Goal: Information Seeking & Learning: Learn about a topic

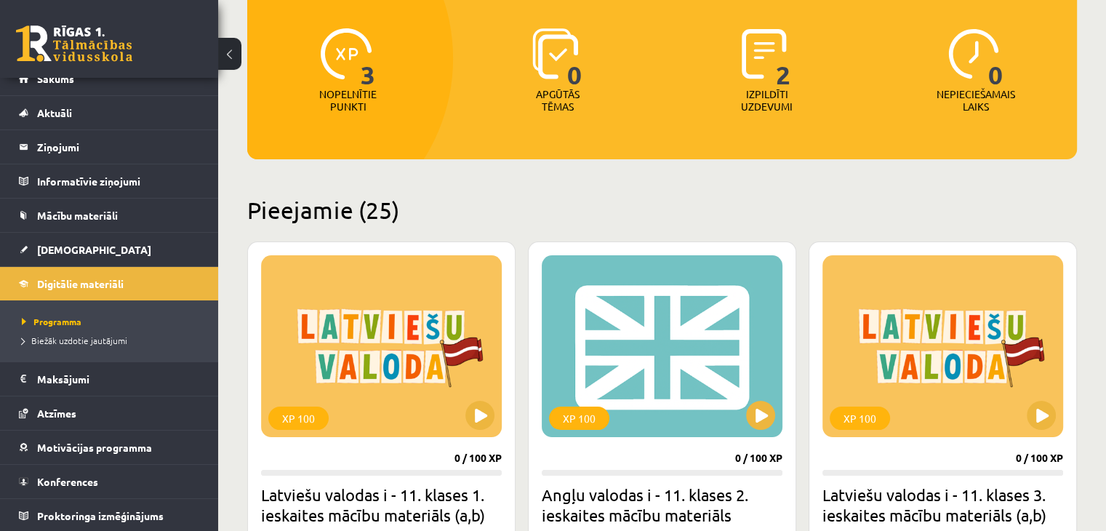
scroll to position [291, 0]
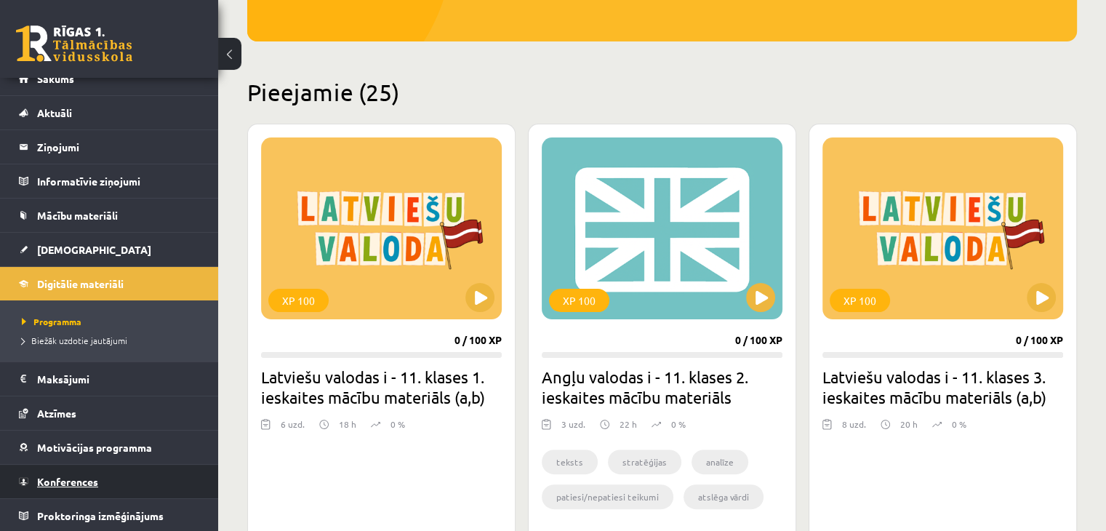
click at [84, 484] on span "Konferences" at bounding box center [67, 481] width 61 height 13
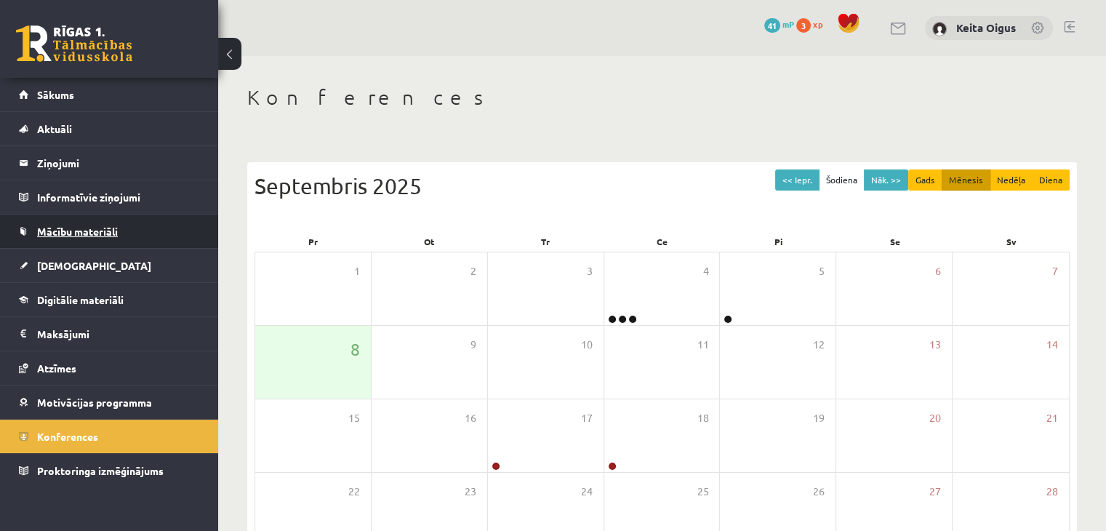
click at [93, 231] on span "Mācību materiāli" at bounding box center [77, 231] width 81 height 13
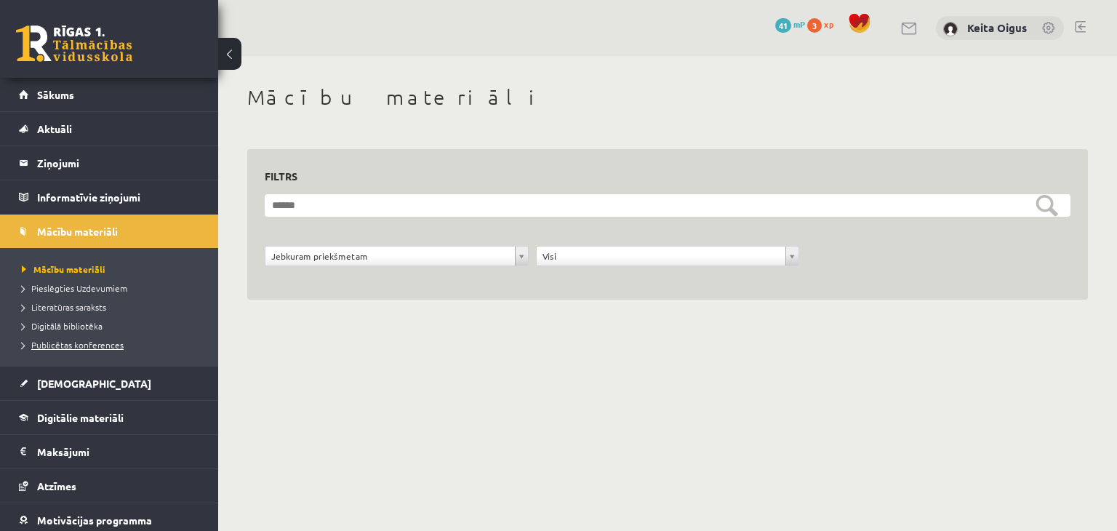
click at [97, 344] on span "Publicētas konferences" at bounding box center [73, 345] width 102 height 12
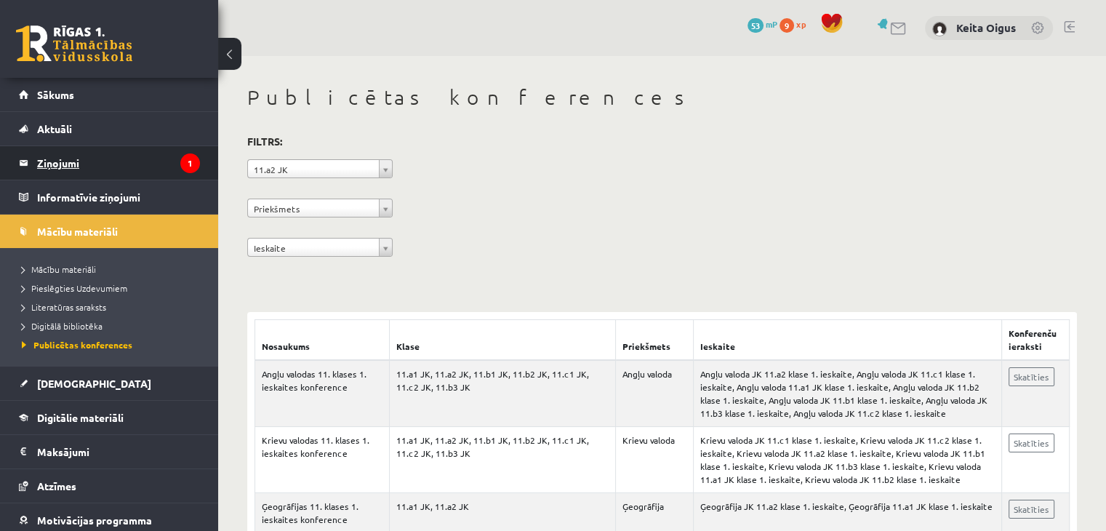
click at [81, 164] on legend "Ziņojumi 1" at bounding box center [118, 162] width 163 height 33
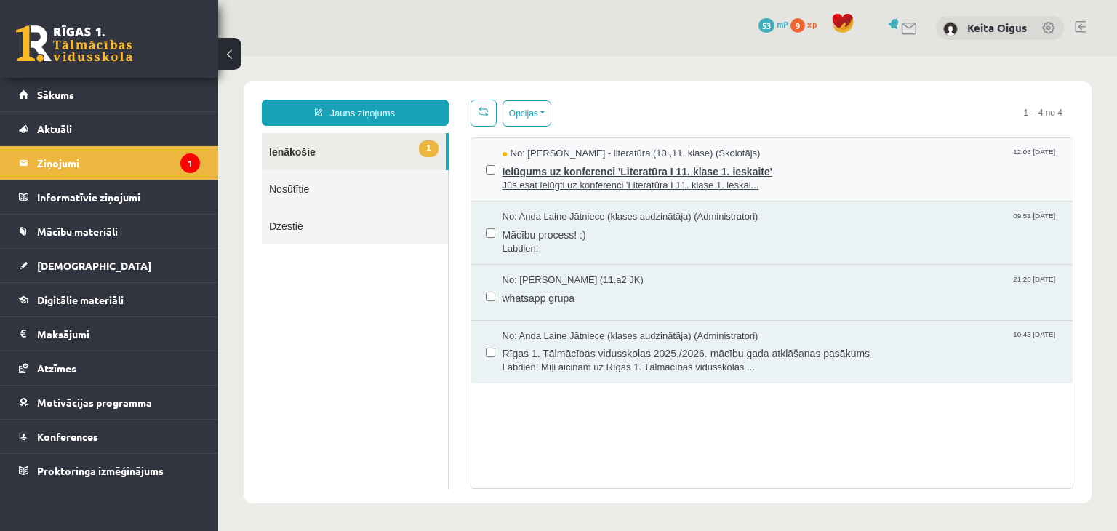
click at [633, 165] on span "Ielūgums uz konferenci 'Literatūra I 11. klase 1. ieskaite'" at bounding box center [781, 170] width 556 height 18
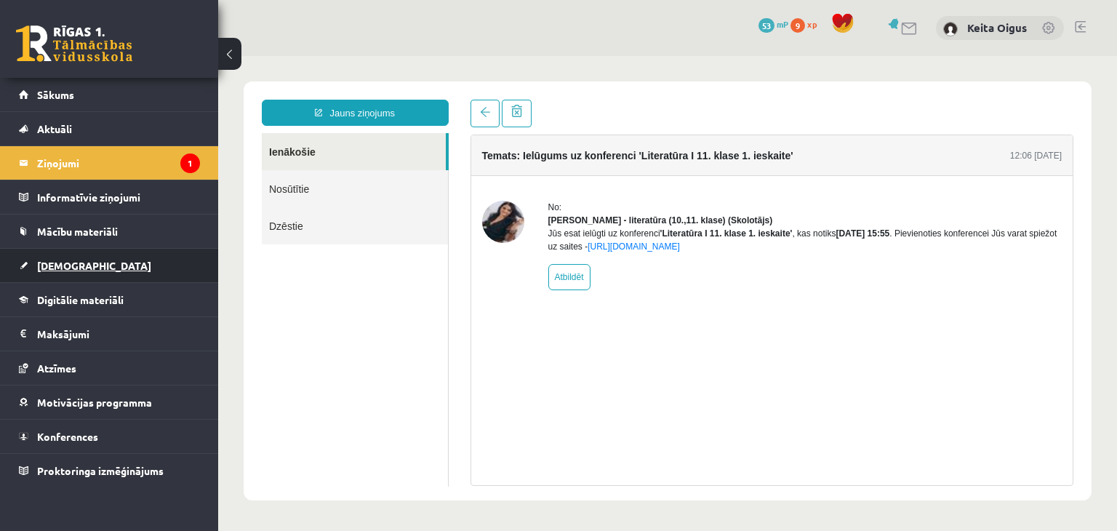
click at [64, 265] on span "[DEMOGRAPHIC_DATA]" at bounding box center [94, 265] width 114 height 13
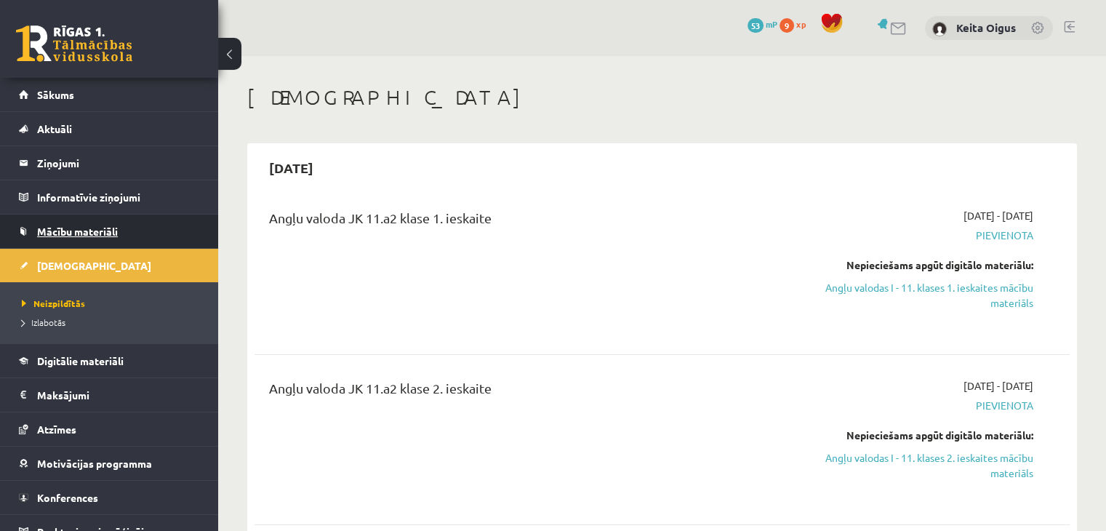
click at [92, 229] on span "Mācību materiāli" at bounding box center [77, 231] width 81 height 13
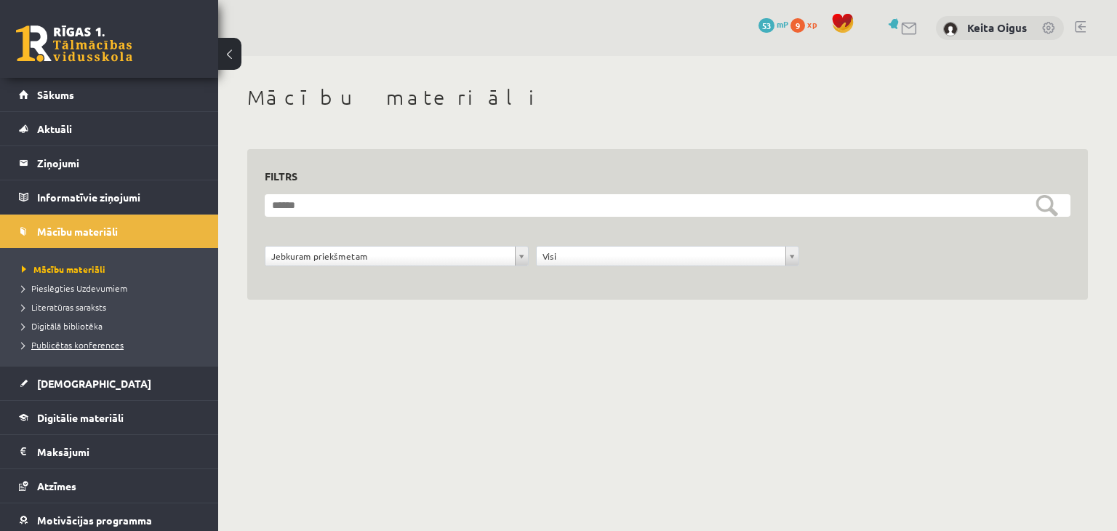
click at [79, 342] on span "Publicētas konferences" at bounding box center [73, 345] width 102 height 12
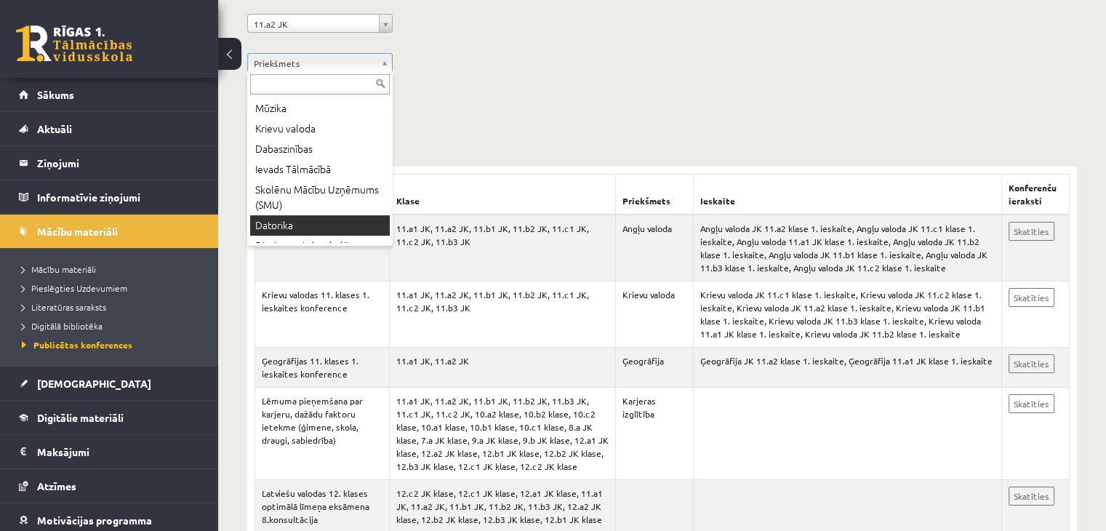
scroll to position [218, 0]
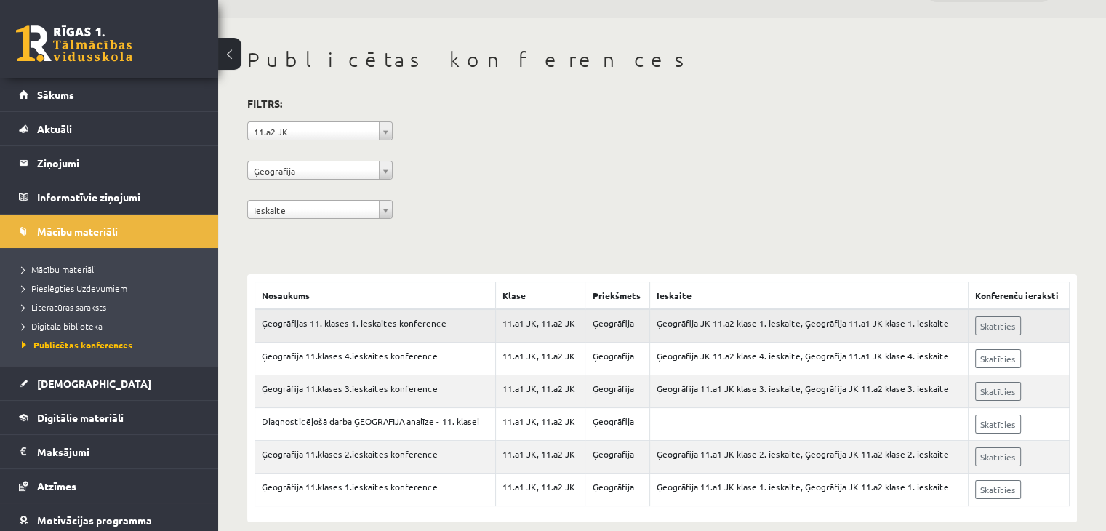
scroll to position [55, 0]
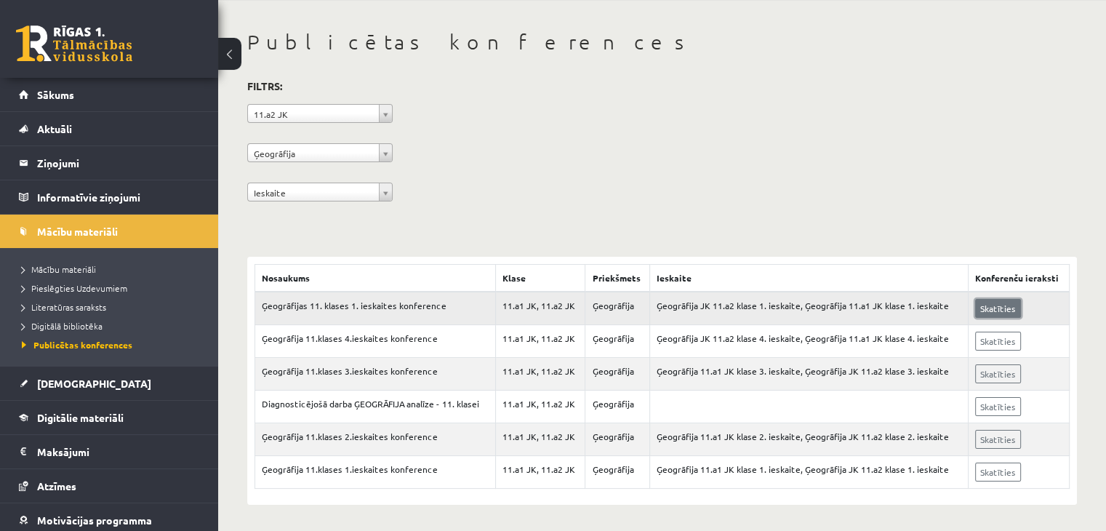
click at [1002, 304] on link "Skatīties" at bounding box center [998, 308] width 46 height 19
